Goal: Check status: Check status

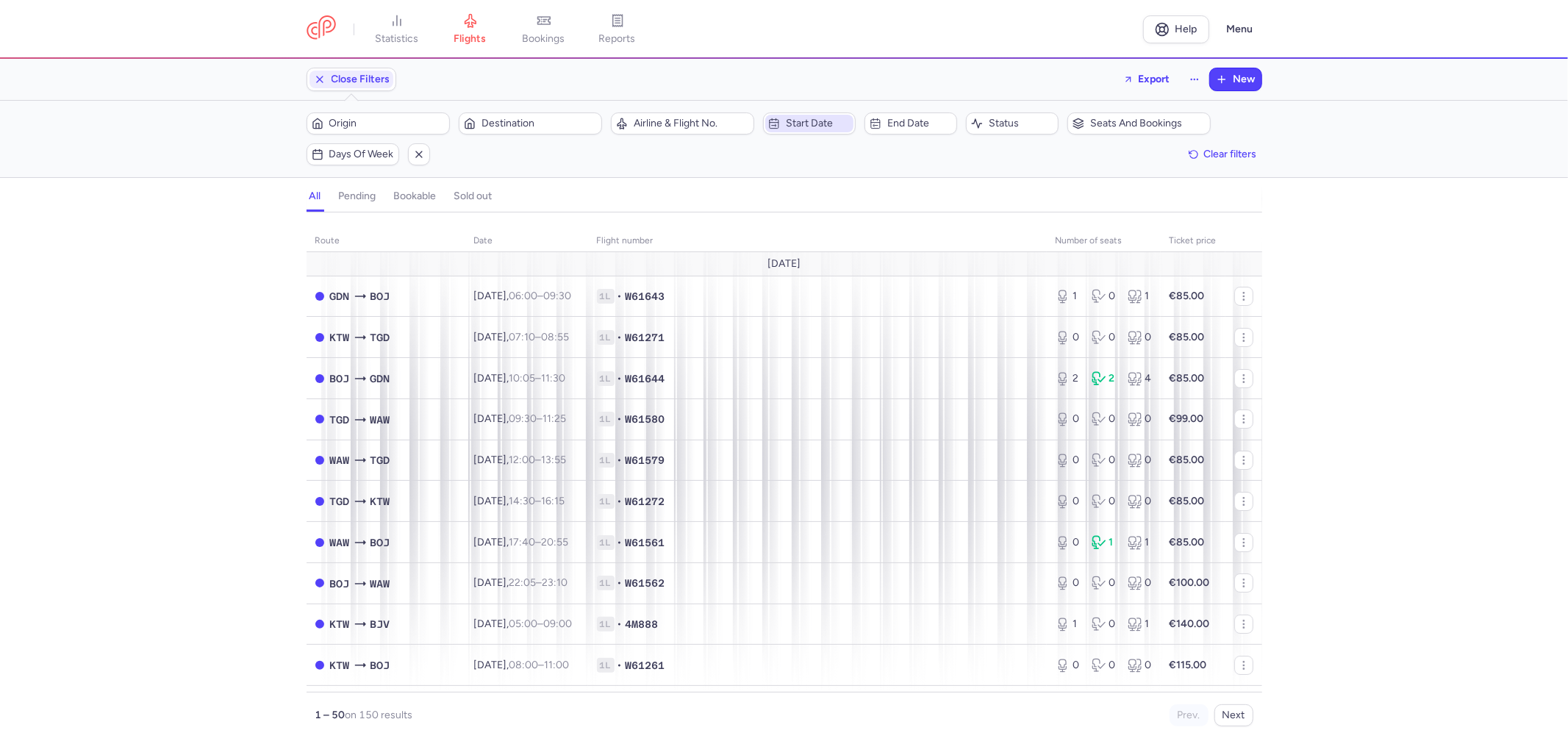
click at [799, 123] on span "Start date" at bounding box center [819, 123] width 65 height 12
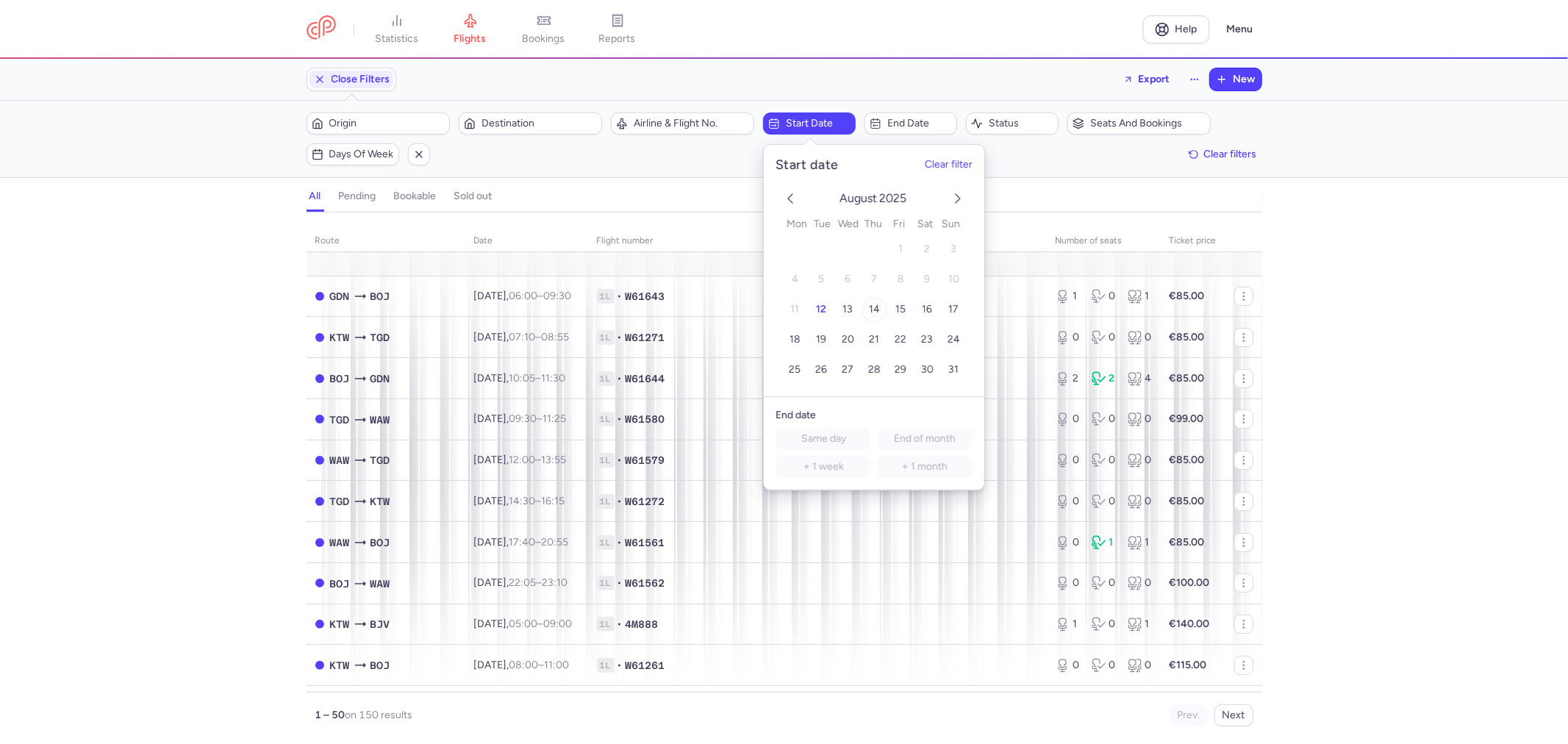
click at [869, 307] on span "14" at bounding box center [874, 309] width 11 height 13
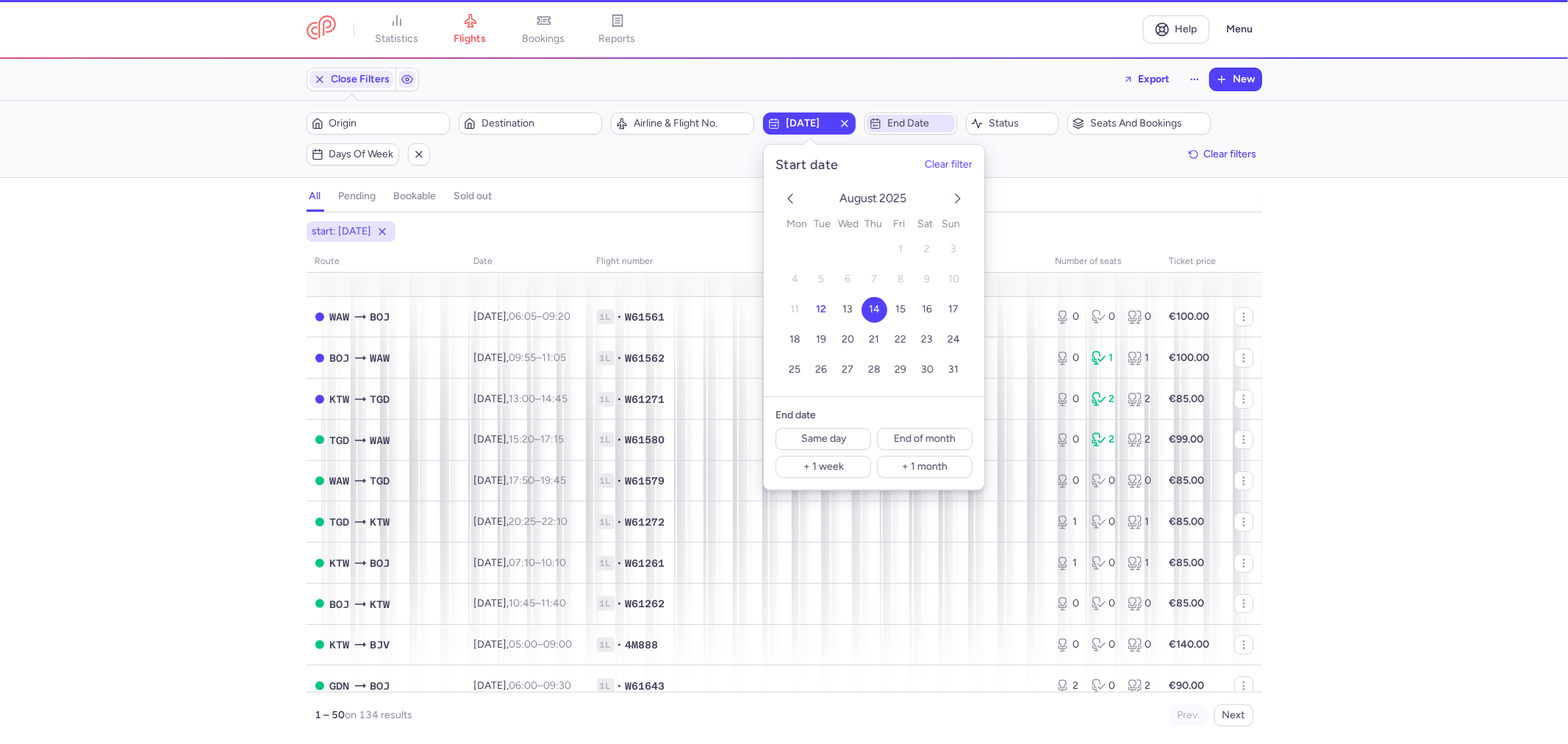
click at [922, 124] on span "End date" at bounding box center [920, 123] width 65 height 12
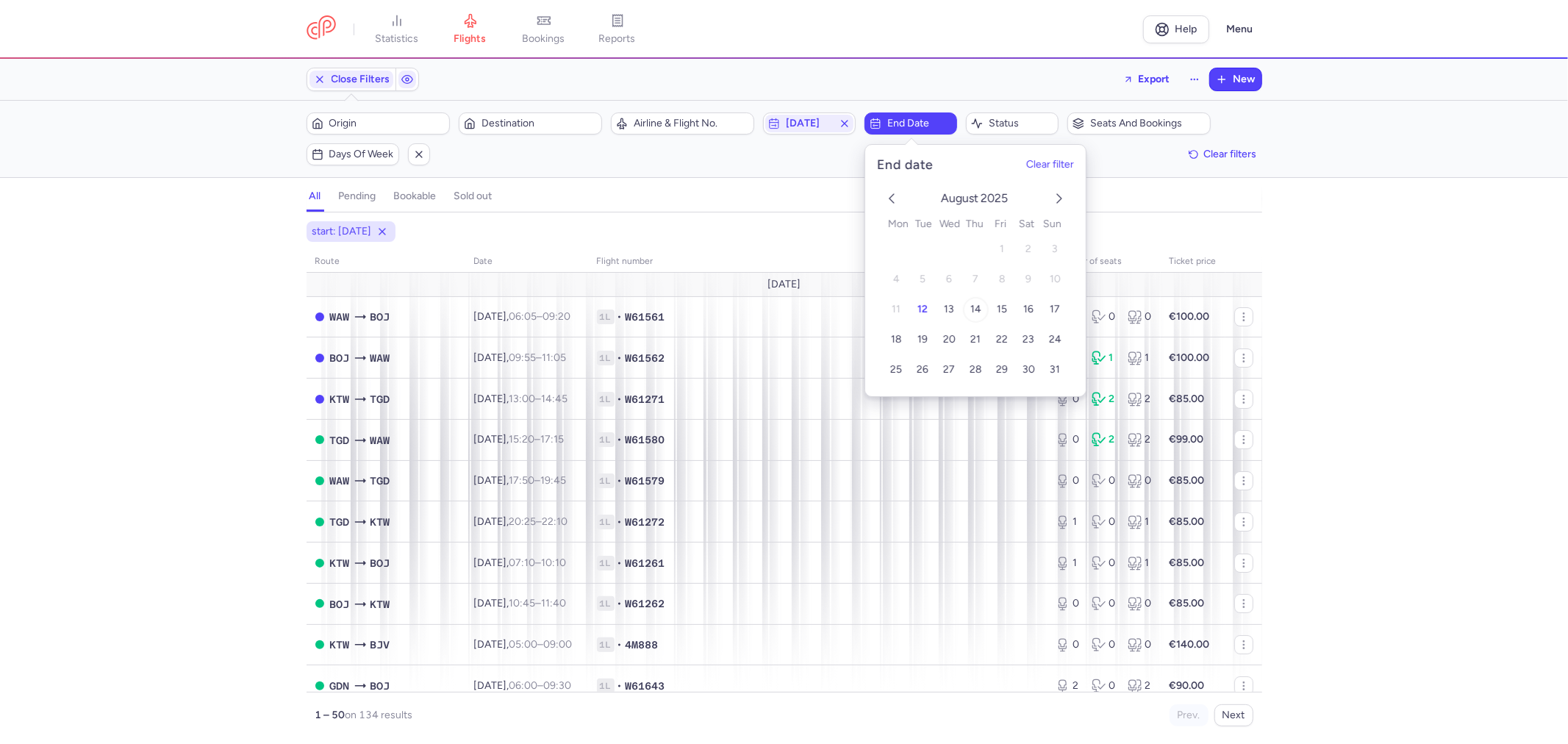
click at [980, 313] on button "14" at bounding box center [976, 309] width 25 height 25
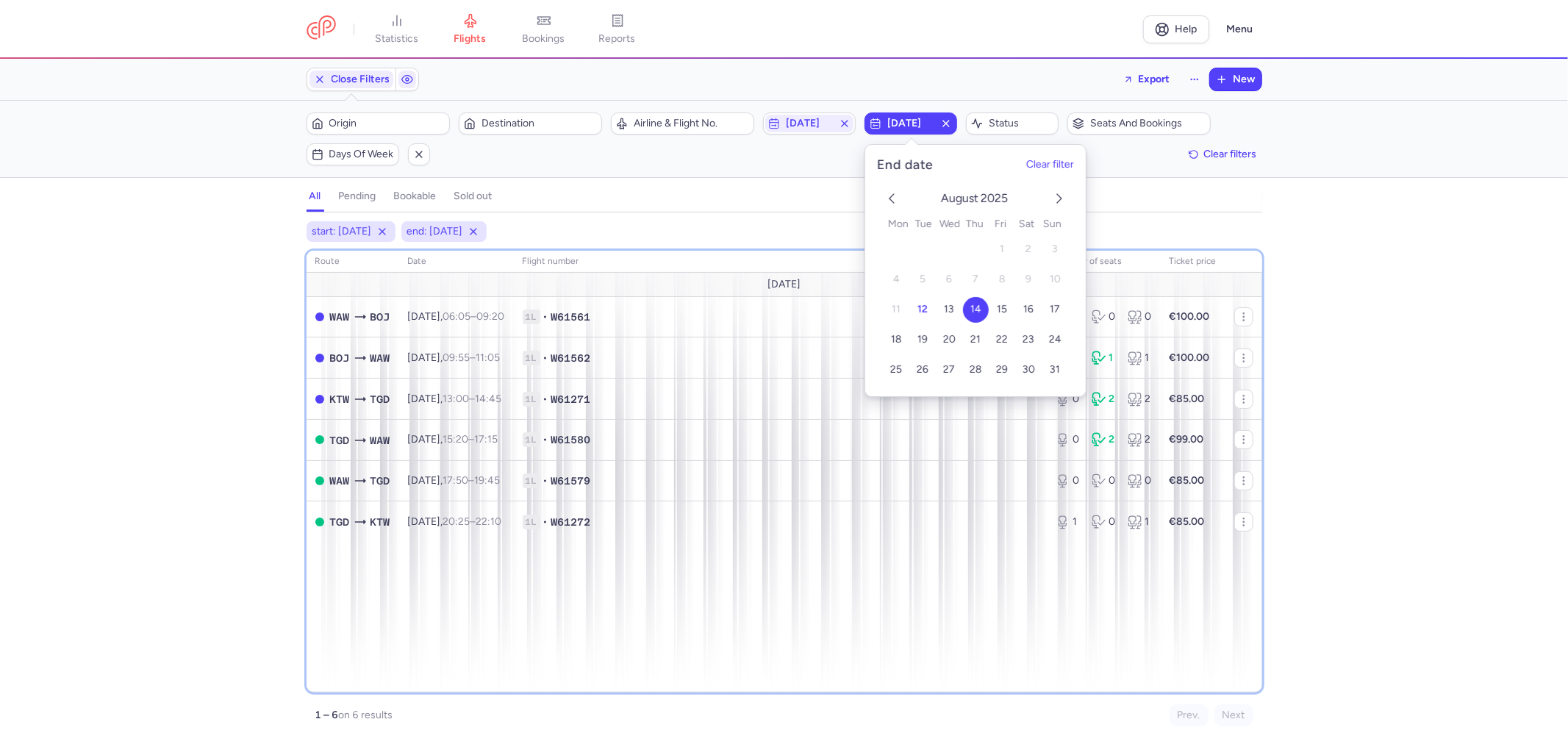
click at [973, 615] on div "route date Flight number number of seats Ticket price [DATE] WAW BOJ [DATE] 06:…" at bounding box center [784, 471] width 956 height 442
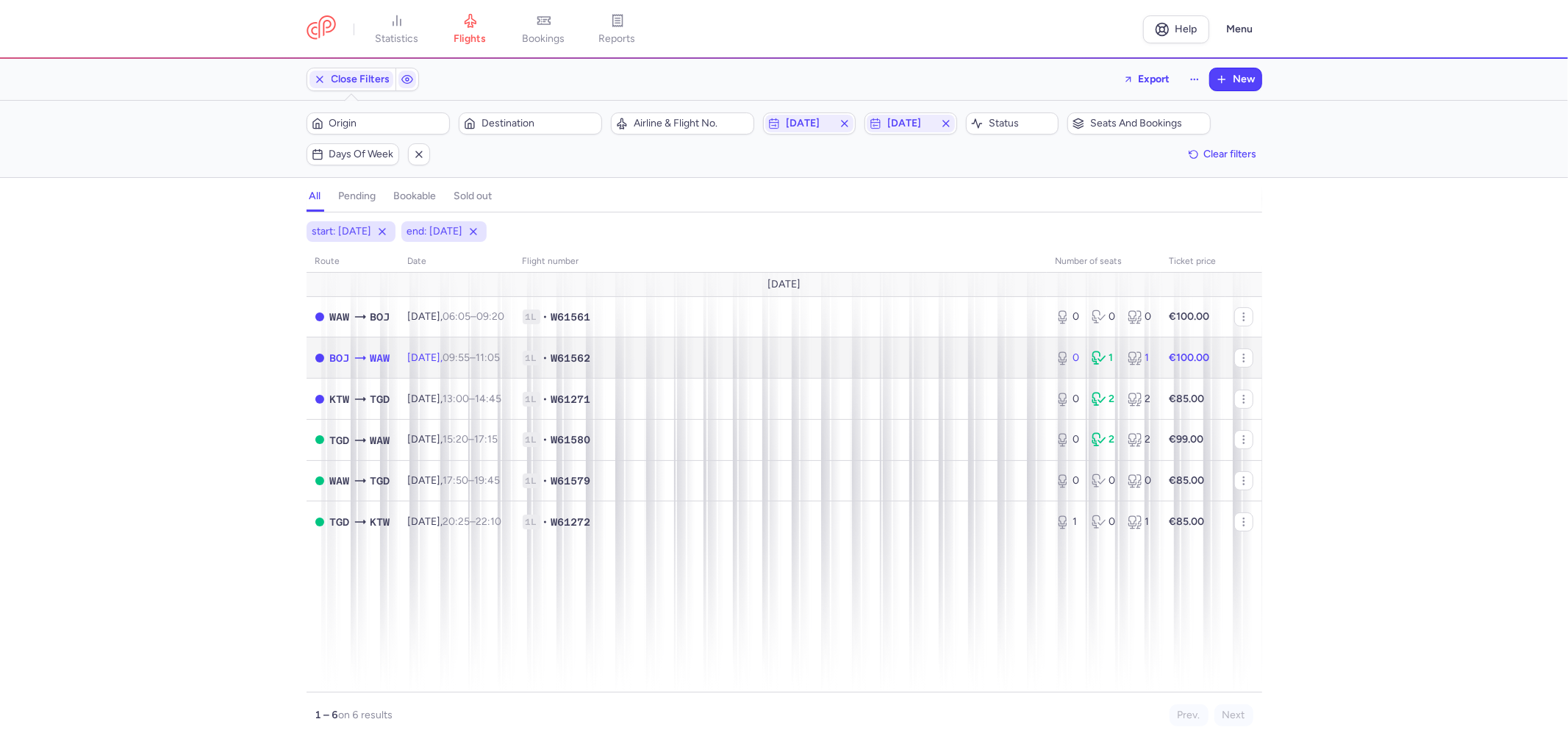
click at [730, 350] on td "1L • W61562" at bounding box center [780, 358] width 533 height 41
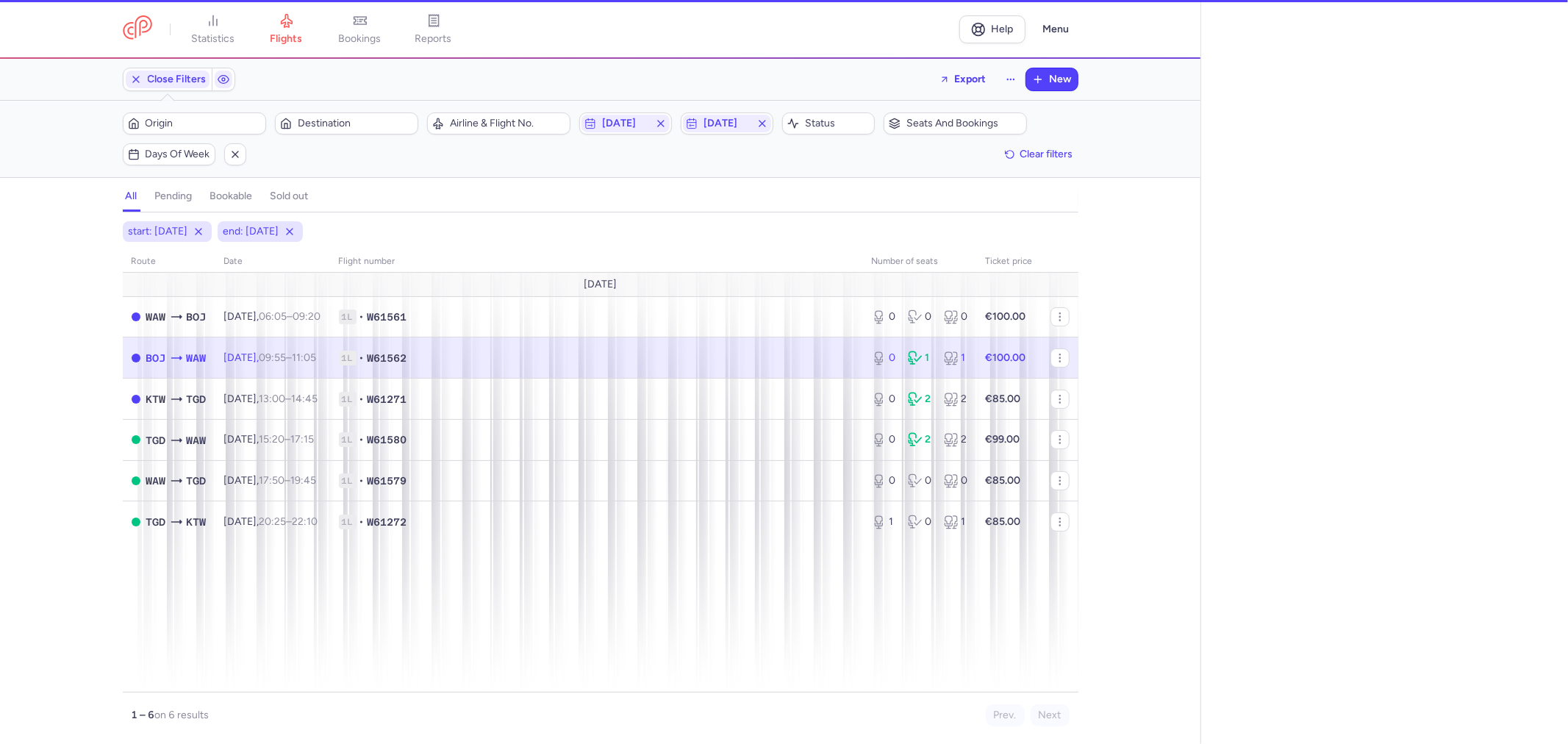
select select "days"
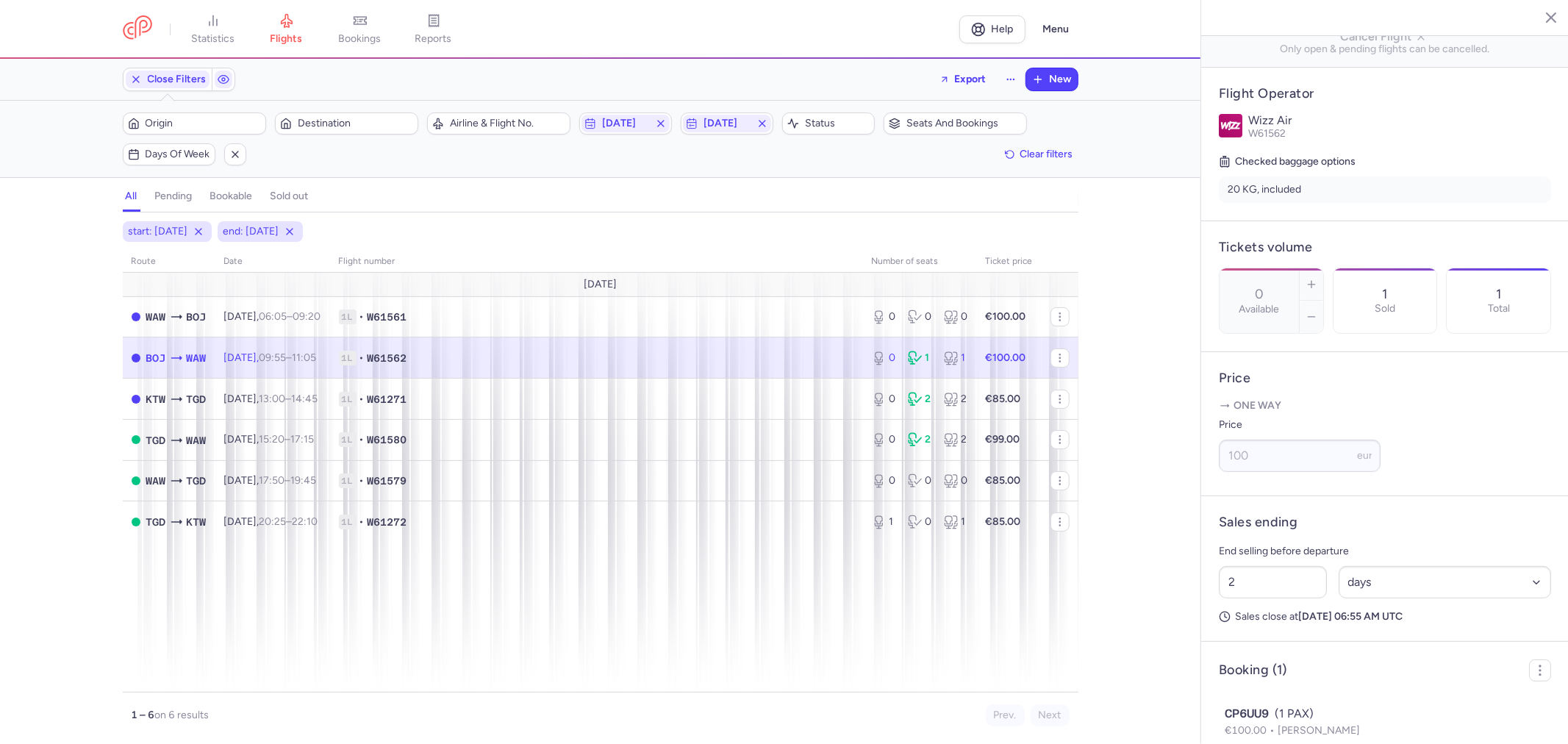
scroll to position [307, 0]
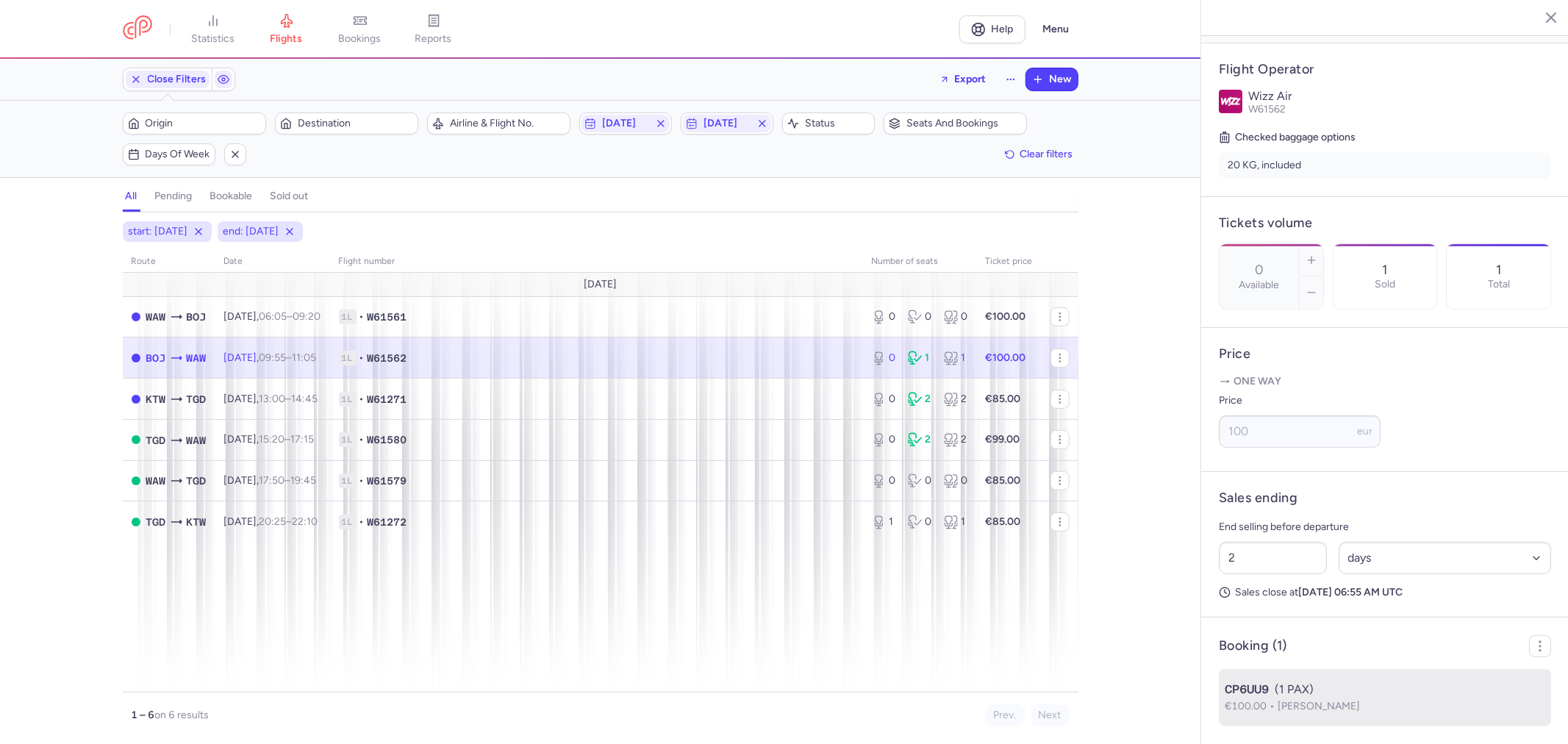
click at [1284, 703] on span "[PERSON_NAME]" at bounding box center [1319, 706] width 82 height 13
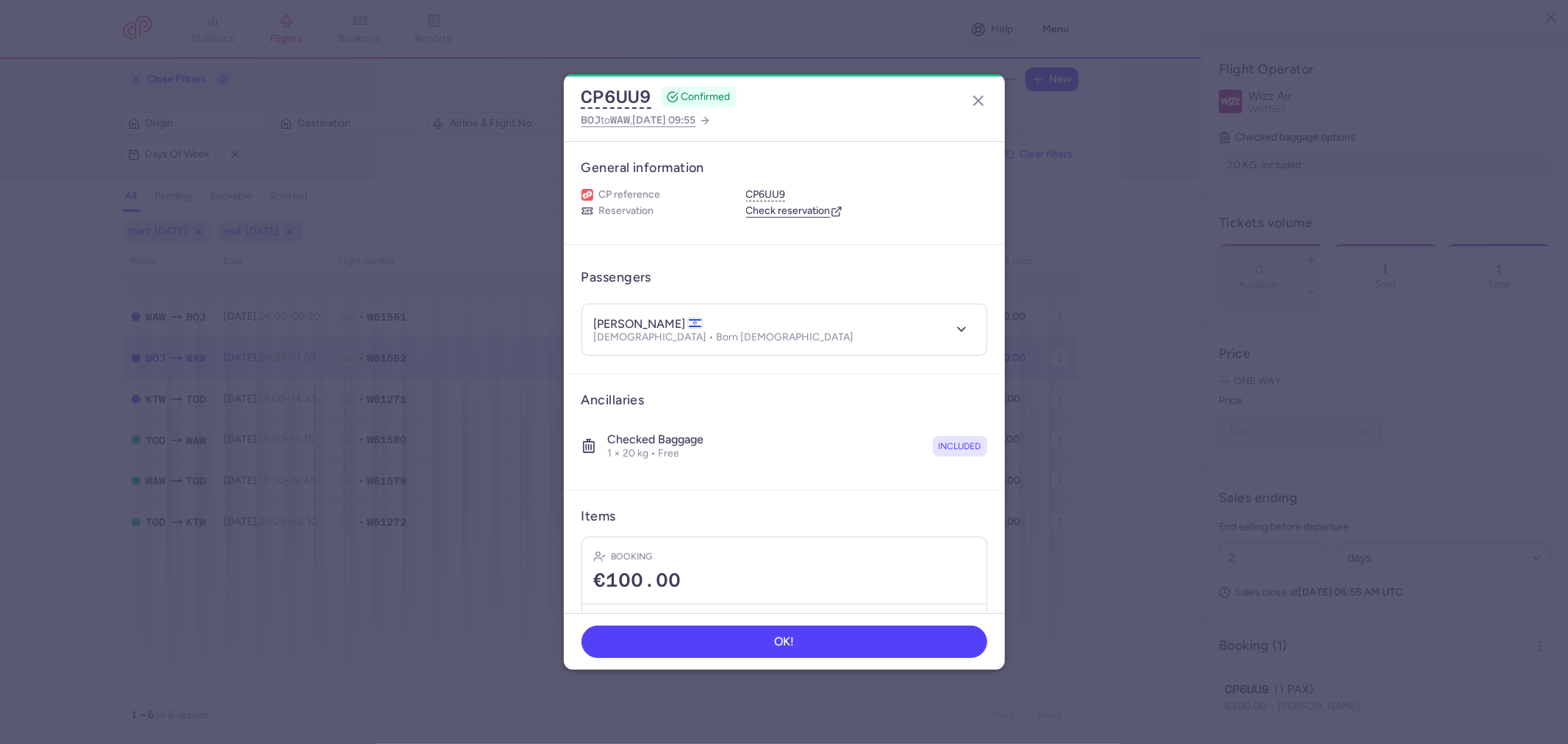
drag, startPoint x: 632, startPoint y: 324, endPoint x: 703, endPoint y: 324, distance: 71.0
click at [703, 324] on h4 "[PERSON_NAME]" at bounding box center [648, 324] width 109 height 15
copy h4 "[PERSON_NAME]"
click at [838, 644] on button "OK!" at bounding box center [784, 641] width 406 height 33
